Goal: Book appointment/travel/reservation

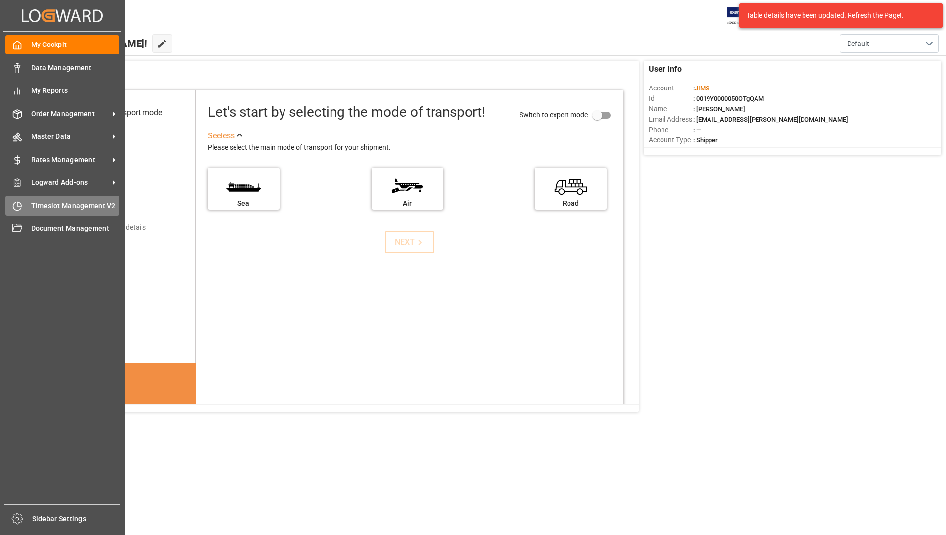
click at [95, 213] on div "Timeslot Management V2 Timeslot Management V2" at bounding box center [62, 205] width 114 height 19
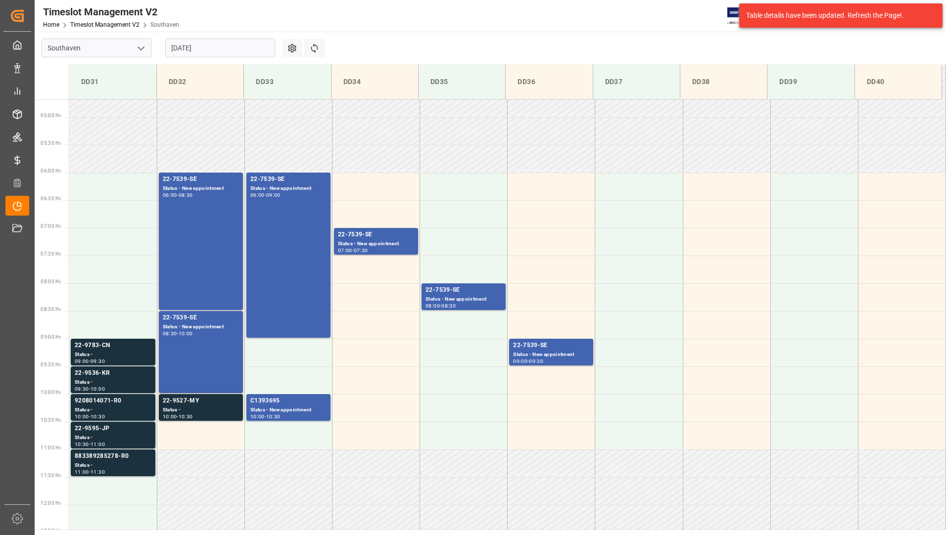
scroll to position [271, 0]
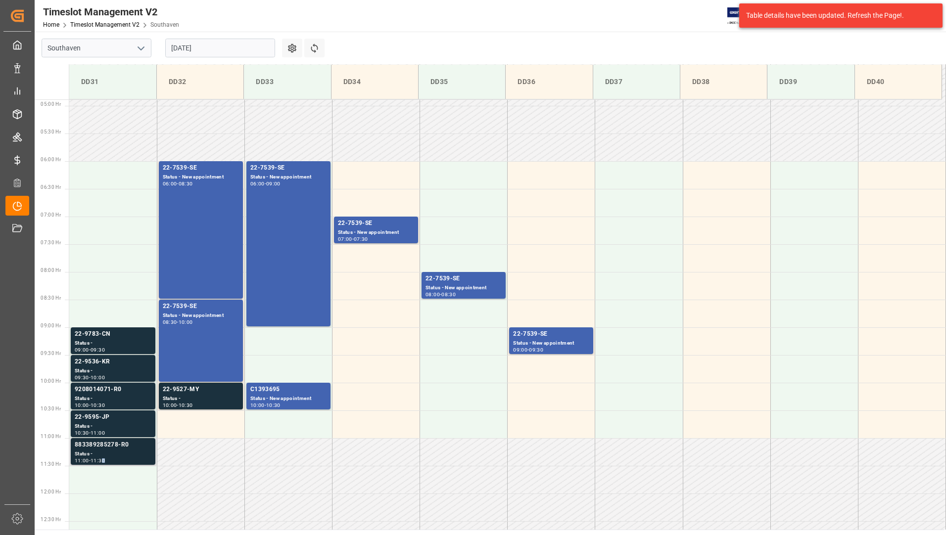
click at [108, 463] on div "11:00 - 11:30" at bounding box center [113, 461] width 77 height 5
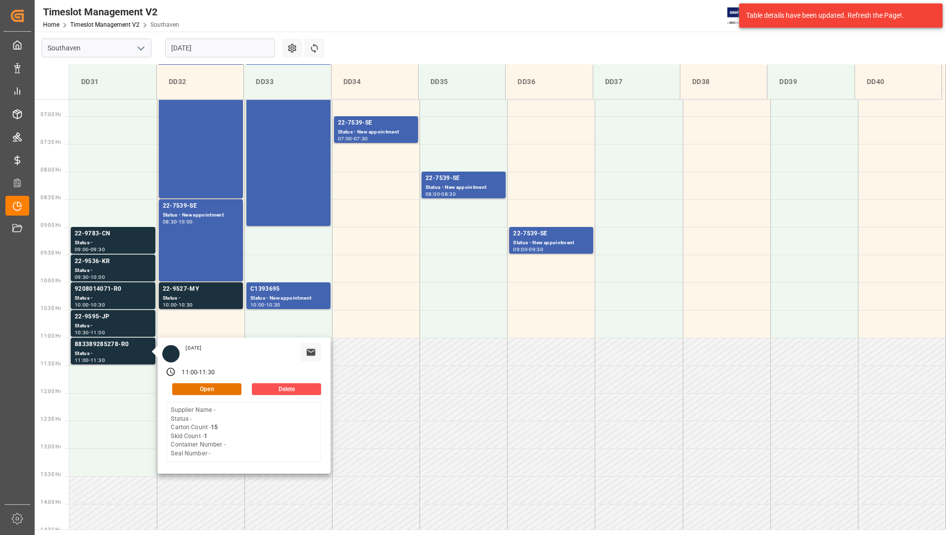
scroll to position [419, 0]
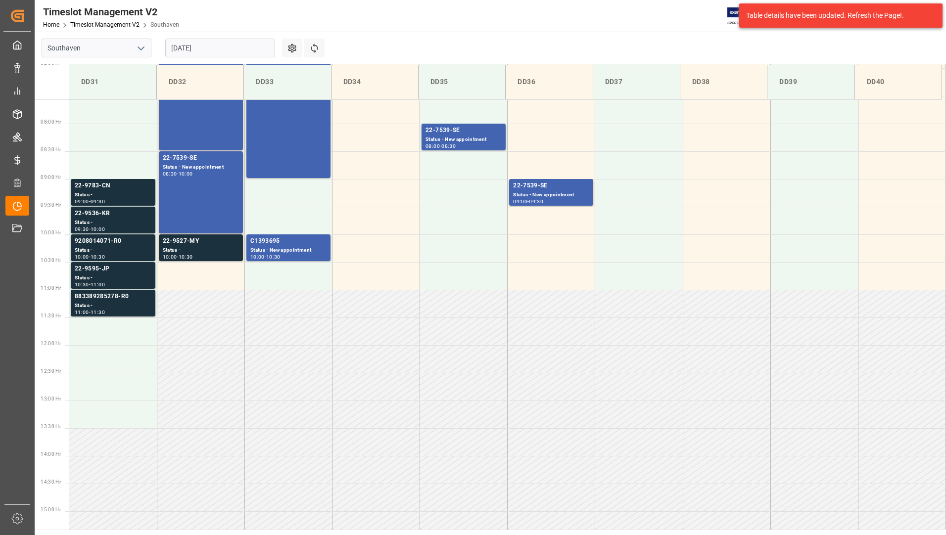
click at [121, 283] on div "10:30 - 11:00" at bounding box center [113, 285] width 77 height 5
click at [116, 247] on div "Status -" at bounding box center [113, 250] width 77 height 8
click at [114, 223] on div "Status -" at bounding box center [113, 223] width 77 height 8
click at [111, 196] on div "Status -" at bounding box center [113, 195] width 77 height 8
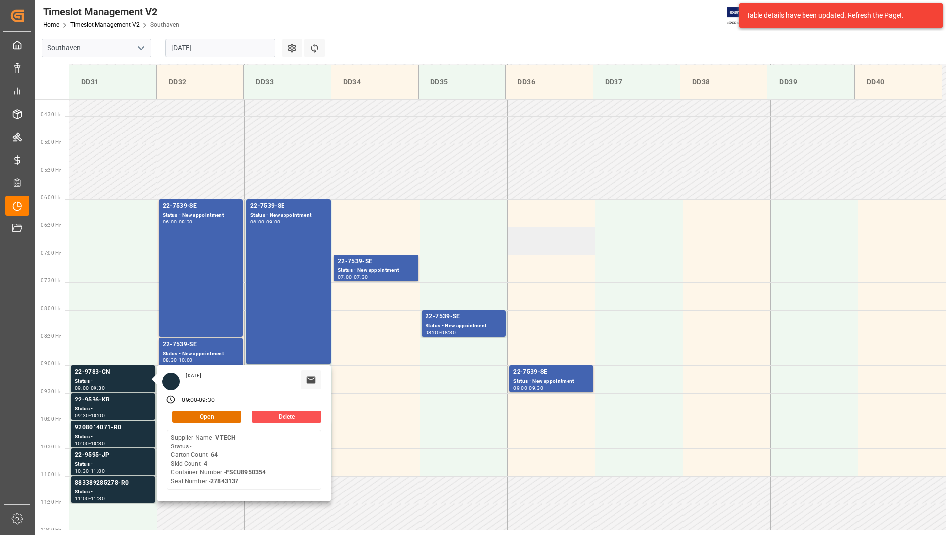
scroll to position [320, 0]
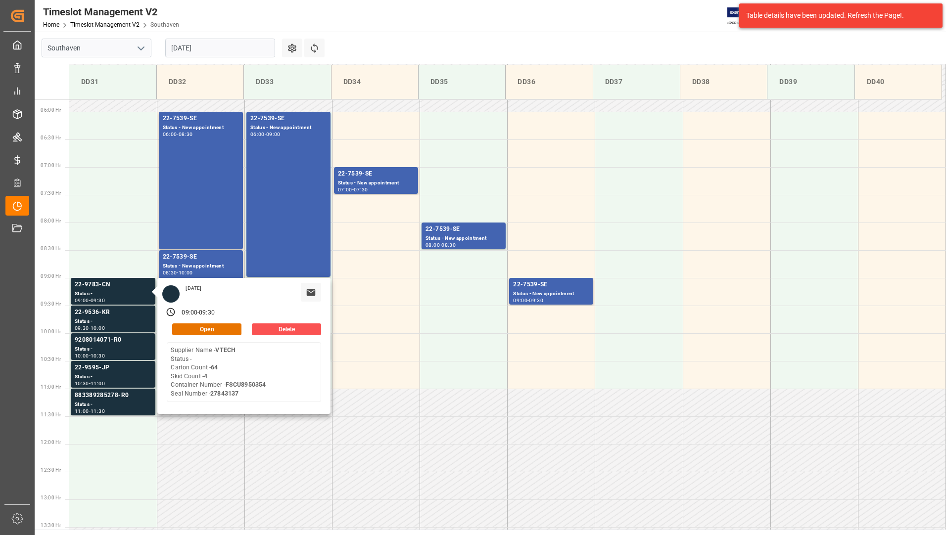
click at [219, 48] on input "[DATE]" at bounding box center [220, 48] width 110 height 19
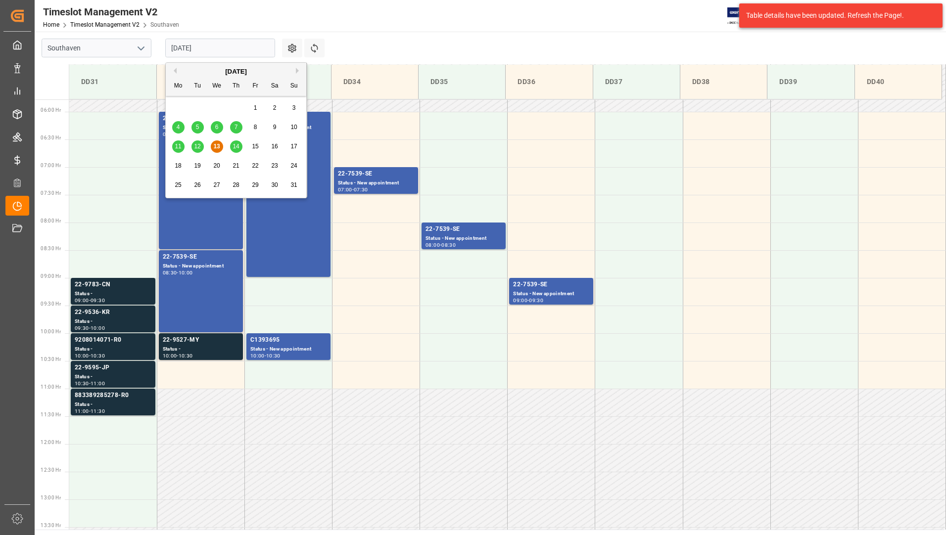
click at [240, 146] on div "14" at bounding box center [236, 147] width 12 height 12
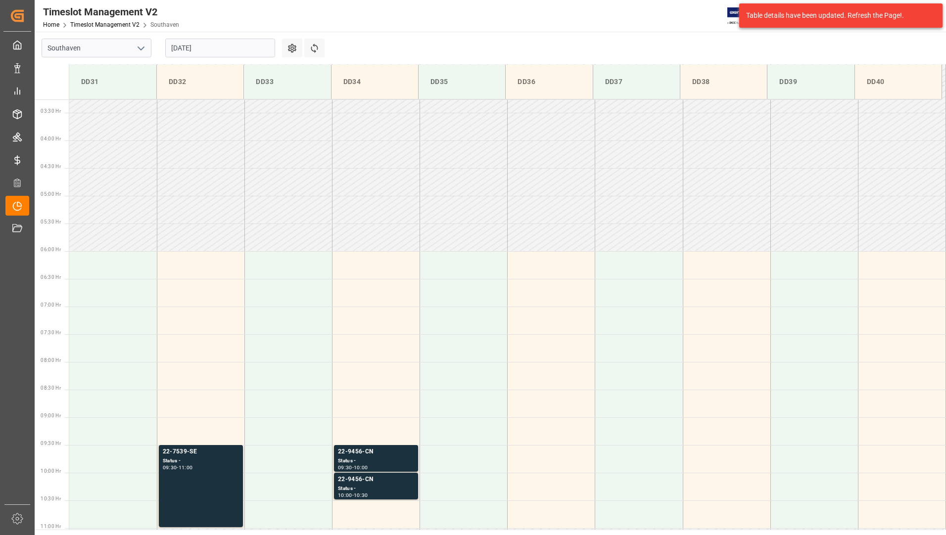
scroll to position [271, 0]
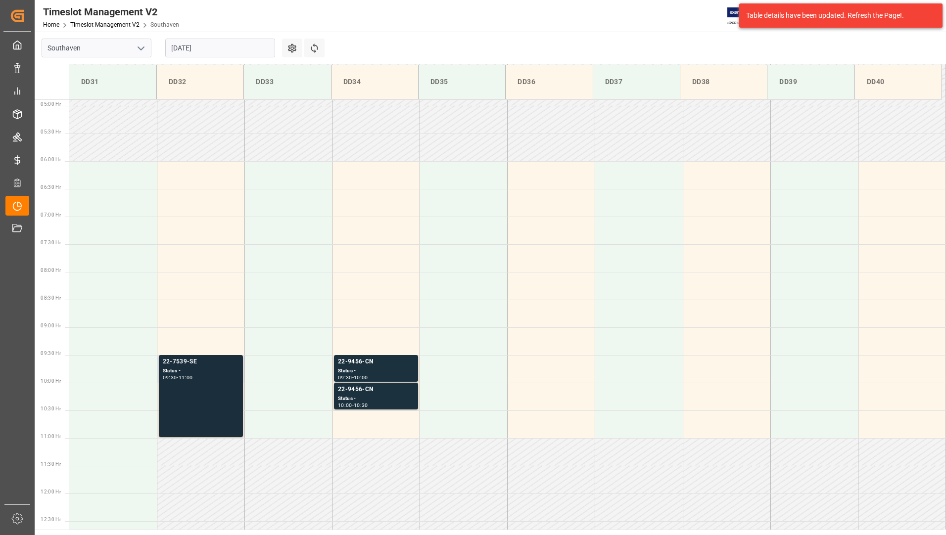
click at [227, 396] on div "22-7539-SE Status - 09:30 - 11:00" at bounding box center [201, 396] width 76 height 78
click at [409, 39] on main "Southaven [DATE] Settings Refresh Time Slots DD31 DD32 DD33 DD34 DD35 DD36 DD37…" at bounding box center [490, 281] width 910 height 498
click at [375, 373] on div "Status -" at bounding box center [376, 371] width 76 height 8
click at [376, 391] on div "22-9456-CN" at bounding box center [376, 390] width 76 height 10
click at [215, 393] on div "22-7539-SE Status - 09:30 - 11:00" at bounding box center [201, 396] width 76 height 78
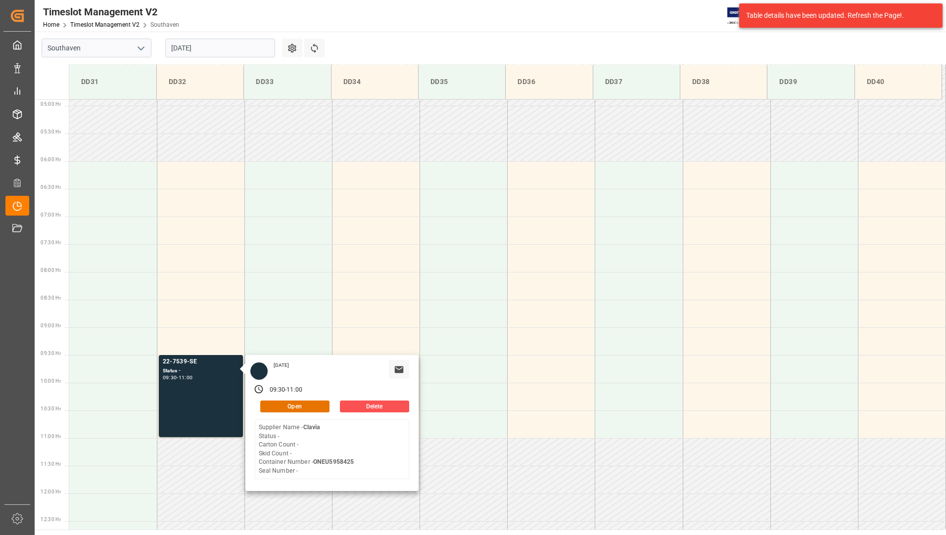
click at [257, 48] on input "[DATE]" at bounding box center [220, 48] width 110 height 19
